Goal: Information Seeking & Learning: Learn about a topic

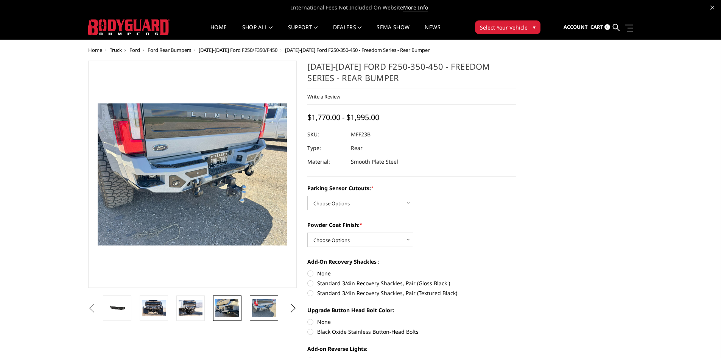
click at [232, 310] on img at bounding box center [227, 308] width 24 height 18
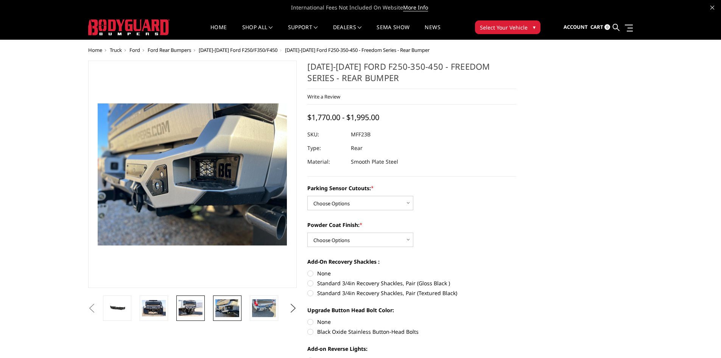
click at [197, 310] on img at bounding box center [191, 308] width 24 height 16
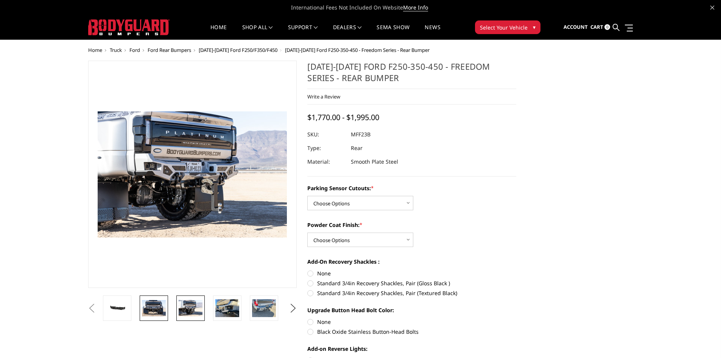
click at [155, 309] on img at bounding box center [154, 308] width 24 height 16
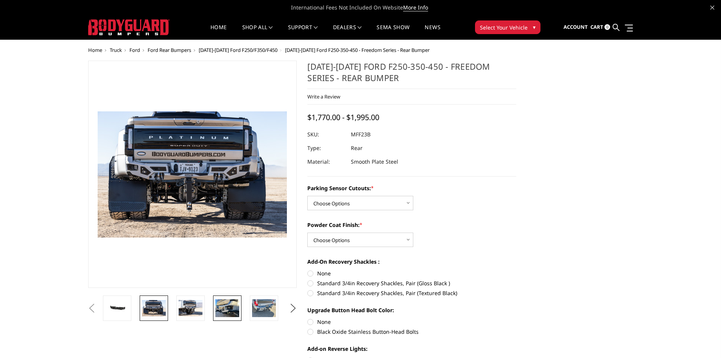
click at [236, 307] on img at bounding box center [227, 308] width 24 height 18
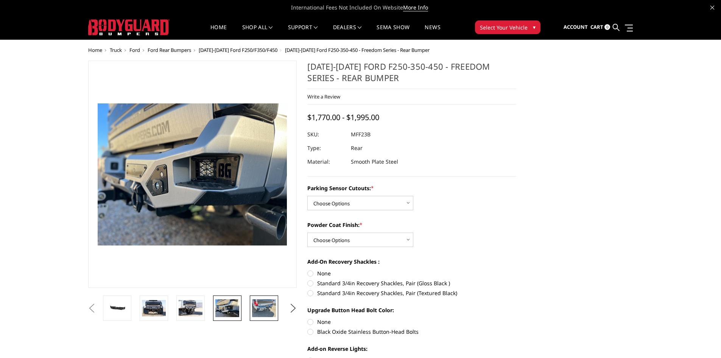
click at [267, 306] on img at bounding box center [264, 308] width 24 height 18
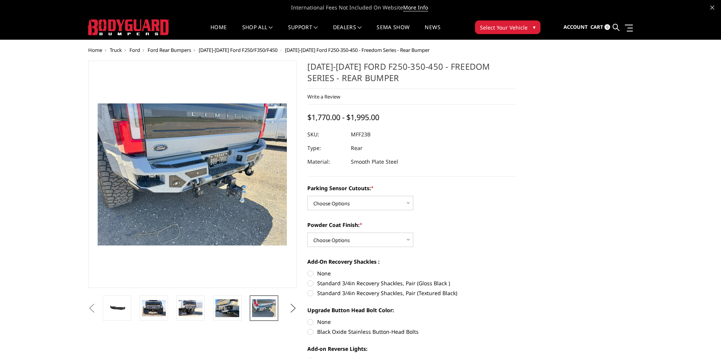
click at [291, 308] on button "Next" at bounding box center [292, 307] width 11 height 11
click at [266, 308] on img at bounding box center [264, 308] width 24 height 18
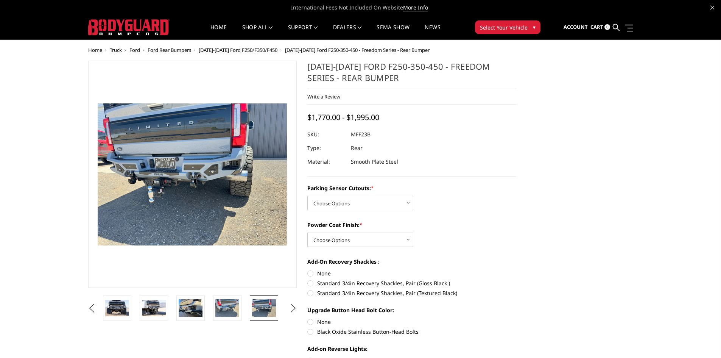
click at [292, 308] on button "Next" at bounding box center [292, 307] width 11 height 11
click at [236, 306] on img at bounding box center [227, 308] width 24 height 16
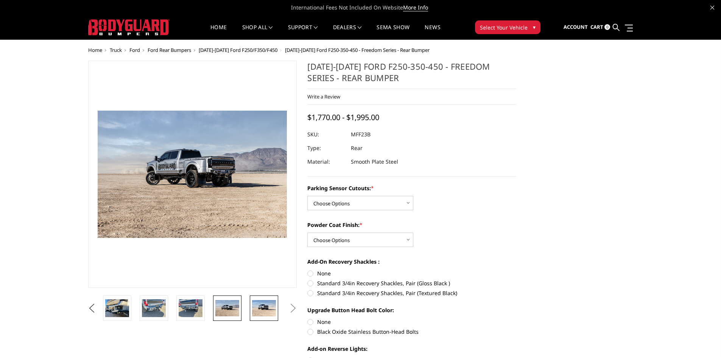
click at [266, 308] on img at bounding box center [264, 308] width 24 height 16
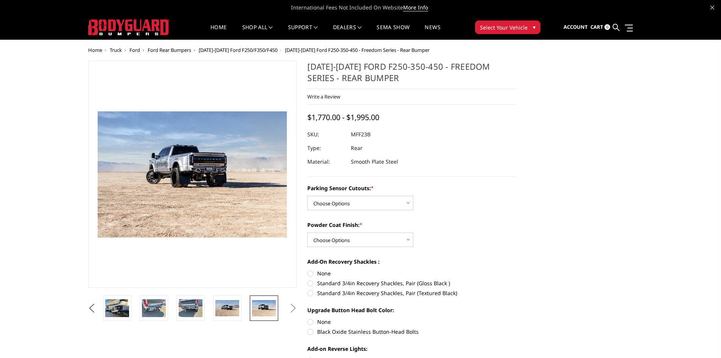
click at [293, 305] on button "Next" at bounding box center [292, 307] width 11 height 11
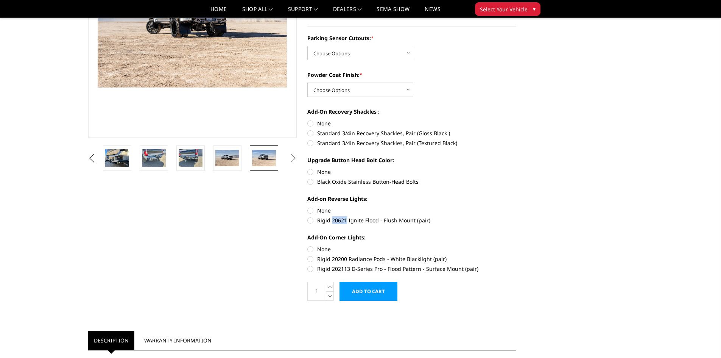
scroll to position [189, 0]
